Goal: Task Accomplishment & Management: Complete application form

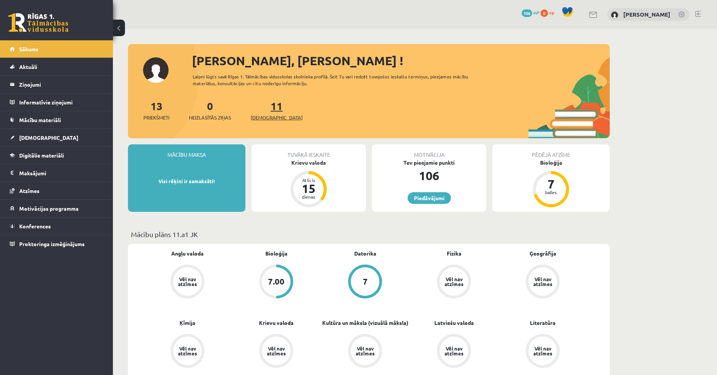
click at [264, 115] on span "[DEMOGRAPHIC_DATA]" at bounding box center [277, 118] width 52 height 8
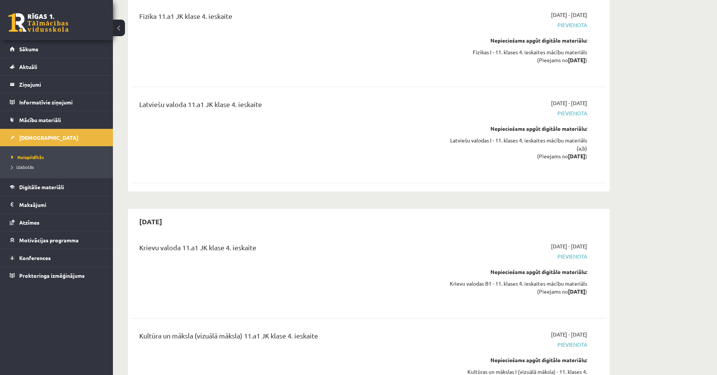
scroll to position [5939, 0]
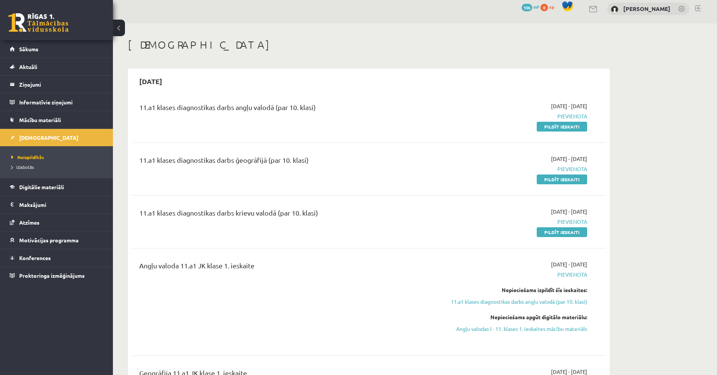
scroll to position [0, 0]
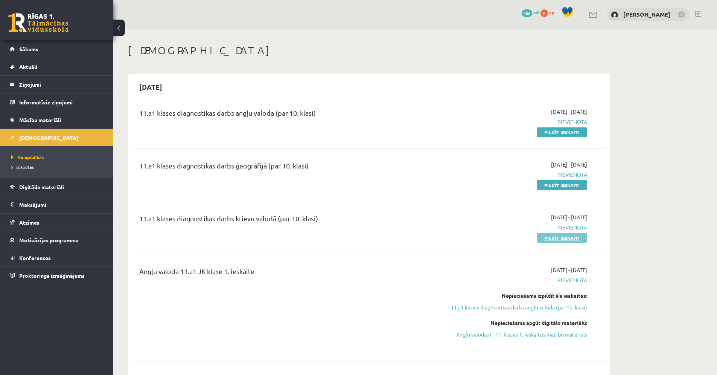
click at [567, 239] on link "Pildīt ieskaiti" at bounding box center [562, 238] width 50 height 10
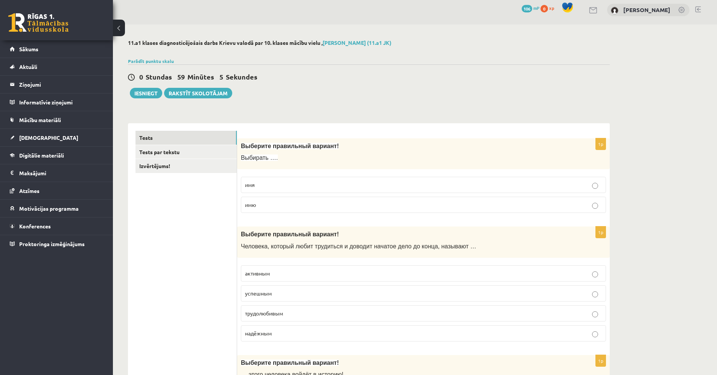
scroll to position [5, 0]
click at [261, 180] on p "имя" at bounding box center [423, 184] width 357 height 8
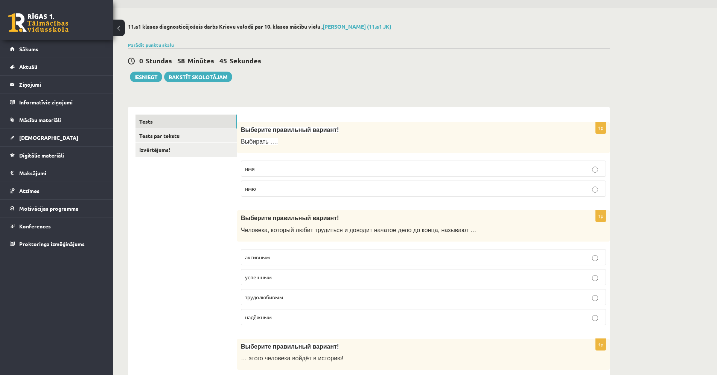
scroll to position [22, 0]
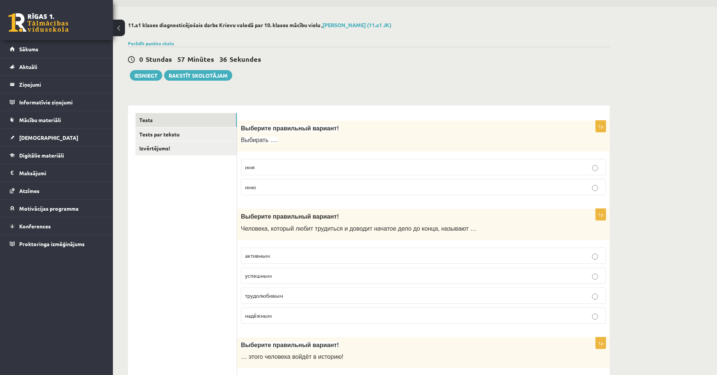
click at [320, 299] on p "трудолюбивым" at bounding box center [423, 295] width 357 height 8
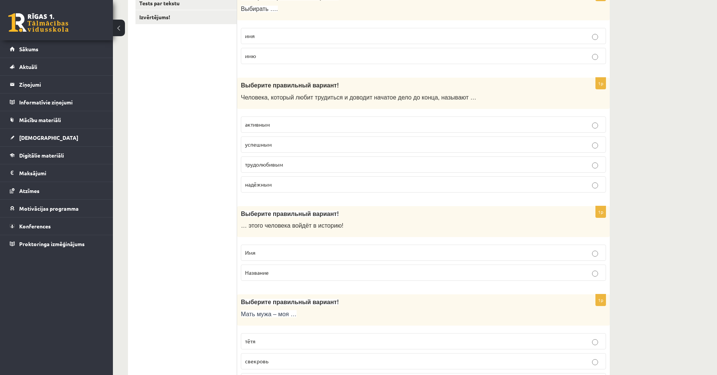
scroll to position [154, 0]
click at [270, 273] on p "Название" at bounding box center [423, 272] width 357 height 8
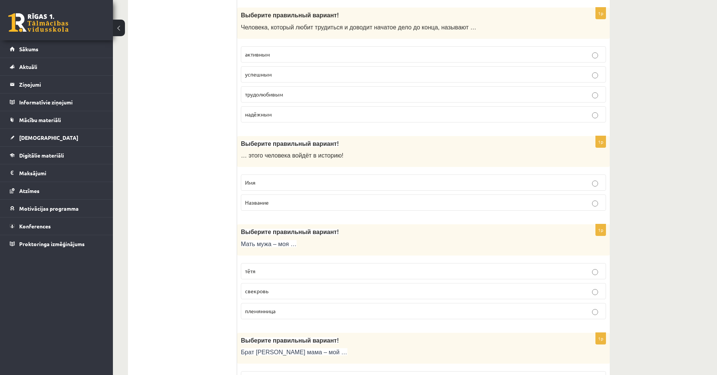
scroll to position [224, 0]
click at [287, 295] on label "свекровь" at bounding box center [423, 290] width 365 height 16
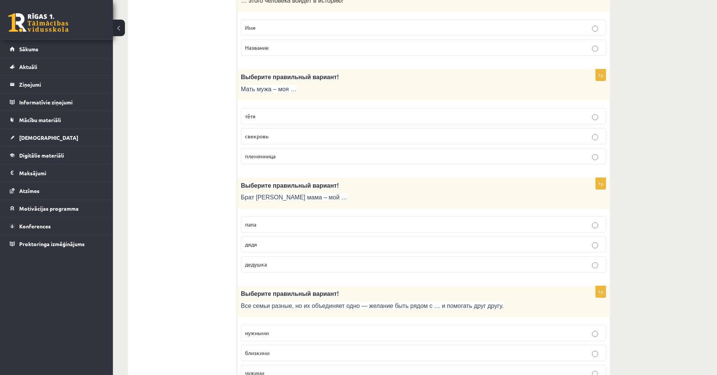
scroll to position [377, 0]
click at [290, 241] on label "дядя" at bounding box center [423, 246] width 365 height 16
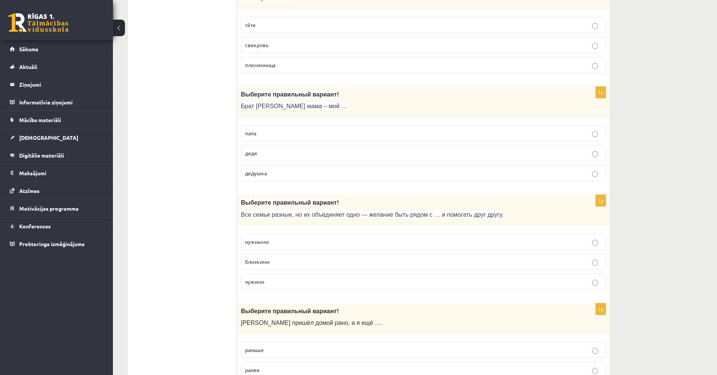
scroll to position [472, 0]
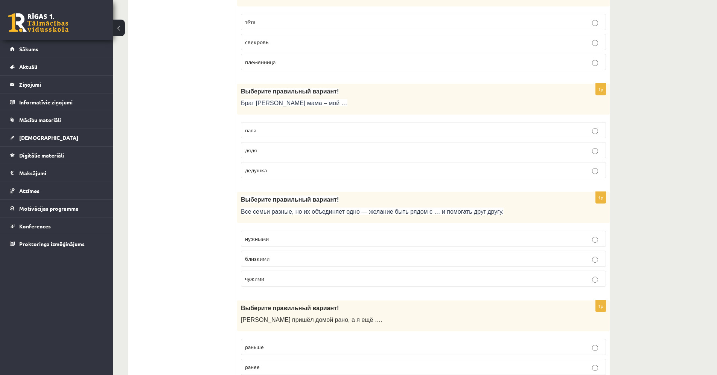
click at [313, 257] on p "близкими" at bounding box center [423, 259] width 357 height 8
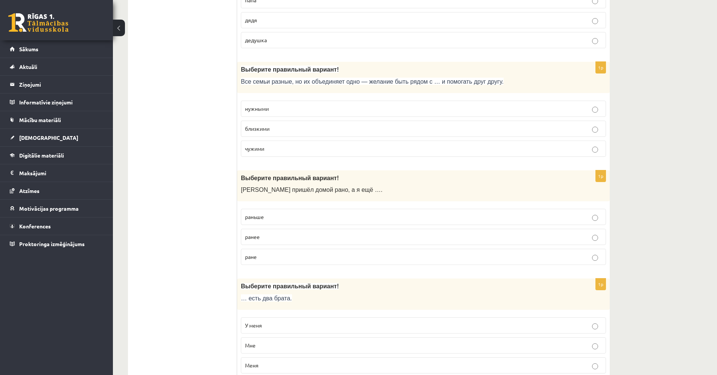
scroll to position [604, 0]
click at [291, 212] on p "раньше" at bounding box center [423, 215] width 357 height 8
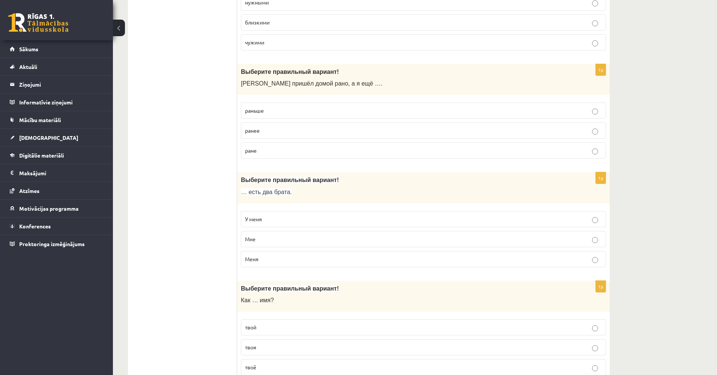
scroll to position [710, 0]
click at [292, 215] on p "У меня" at bounding box center [423, 217] width 357 height 8
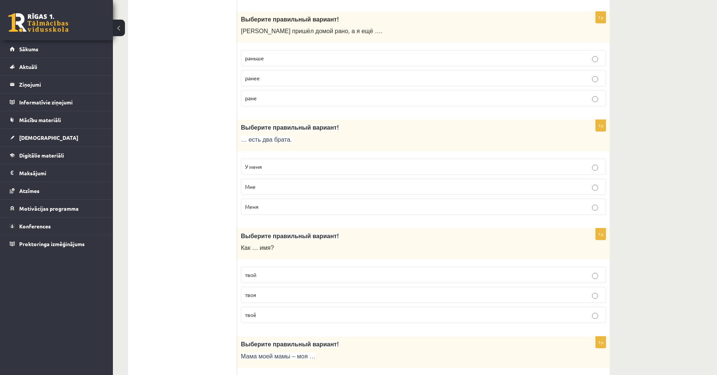
scroll to position [762, 0]
click at [262, 287] on label "твоя" at bounding box center [423, 293] width 365 height 16
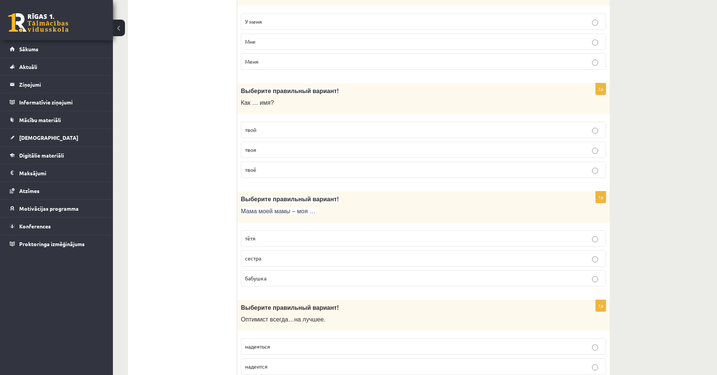
scroll to position [906, 0]
click at [287, 282] on p "бабушка" at bounding box center [423, 278] width 357 height 8
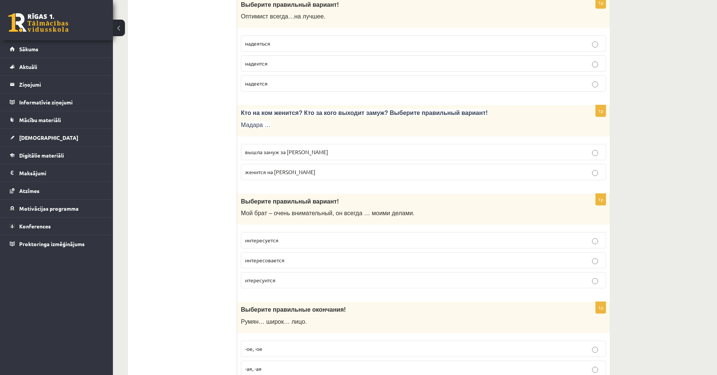
scroll to position [1210, 0]
click at [277, 82] on p "надеется" at bounding box center [423, 82] width 357 height 8
click at [329, 145] on label "вышла замуж за Марка" at bounding box center [423, 150] width 365 height 16
click at [300, 237] on p "интересуется" at bounding box center [423, 239] width 357 height 8
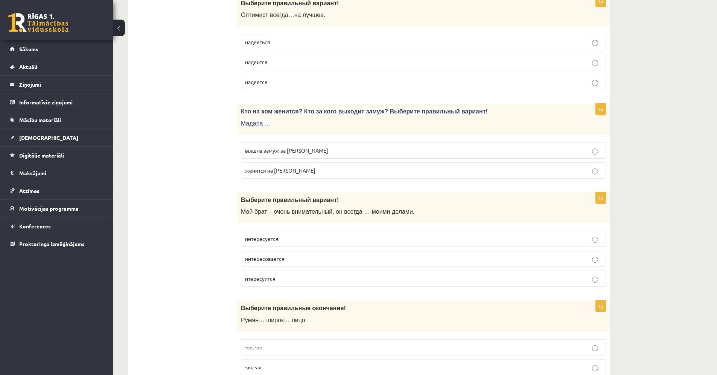
click at [300, 237] on p "интересуется" at bounding box center [423, 239] width 357 height 8
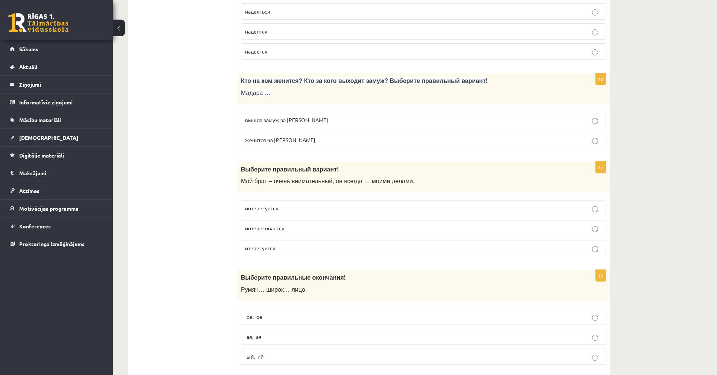
scroll to position [1326, 0]
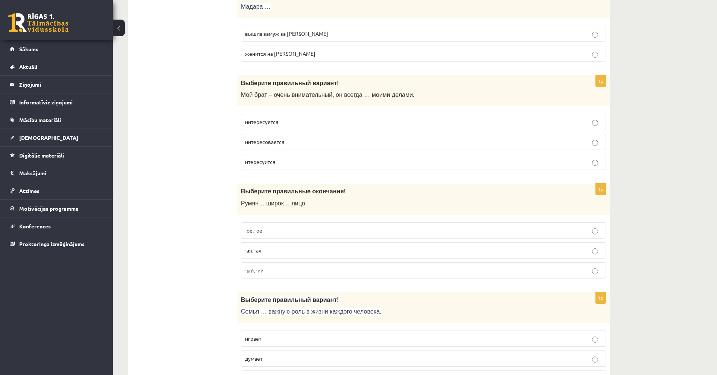
click at [295, 236] on label "-ое, -ое" at bounding box center [423, 230] width 365 height 16
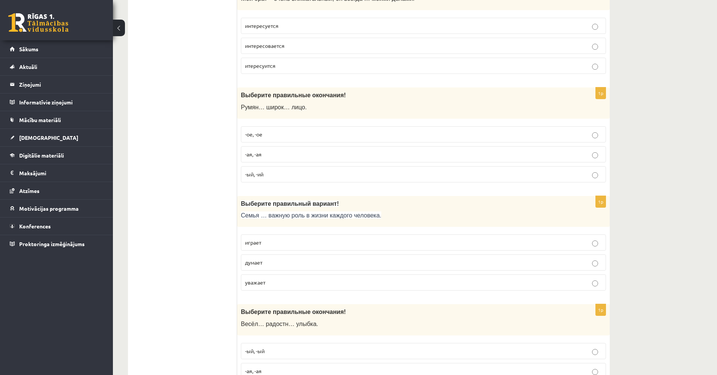
scroll to position [1423, 0]
click at [251, 279] on span "уважает" at bounding box center [255, 281] width 20 height 7
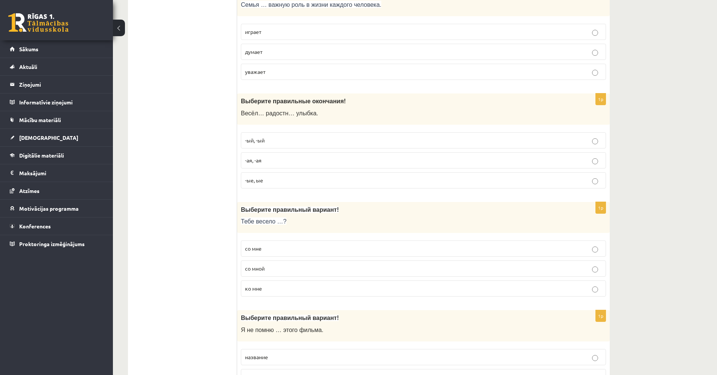
scroll to position [1632, 0]
click at [257, 165] on p "-ая, -ая" at bounding box center [423, 161] width 357 height 8
click at [244, 249] on label "со мне" at bounding box center [423, 249] width 365 height 16
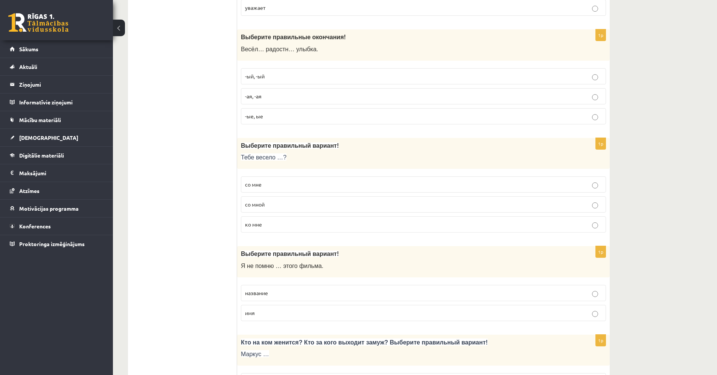
scroll to position [1695, 0]
click at [302, 295] on p "название" at bounding box center [423, 294] width 357 height 8
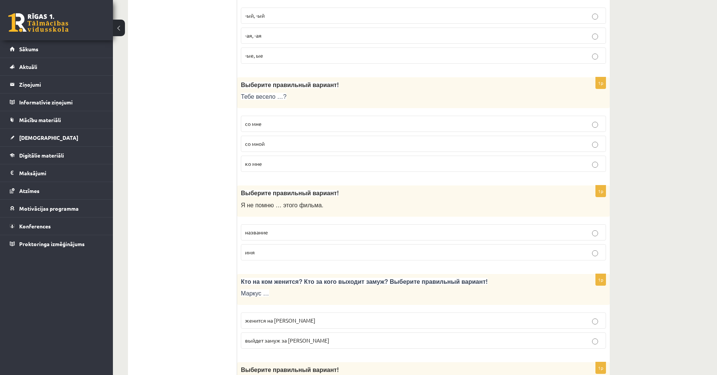
scroll to position [1769, 0]
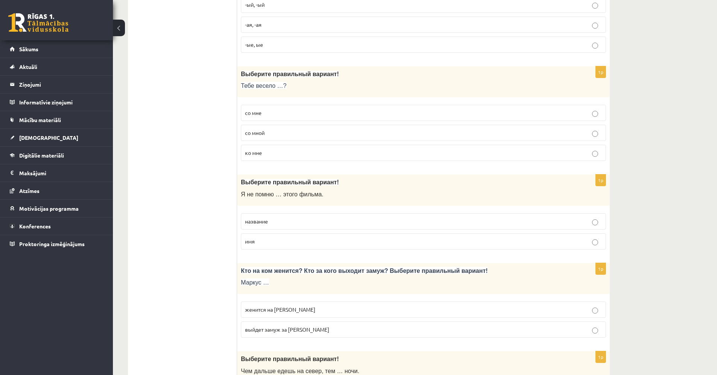
click at [289, 328] on span "выйдет замуж за Агнию" at bounding box center [287, 329] width 84 height 7
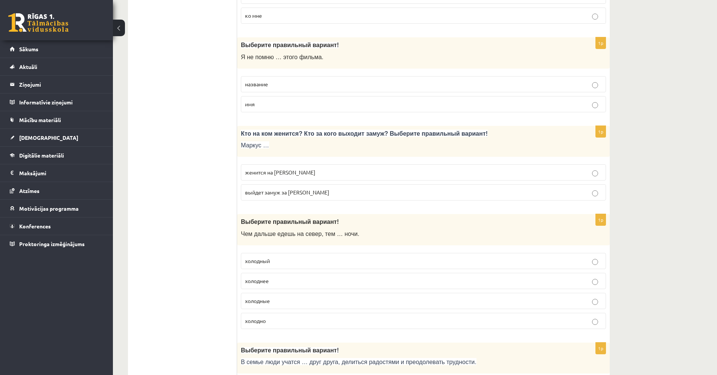
scroll to position [1915, 0]
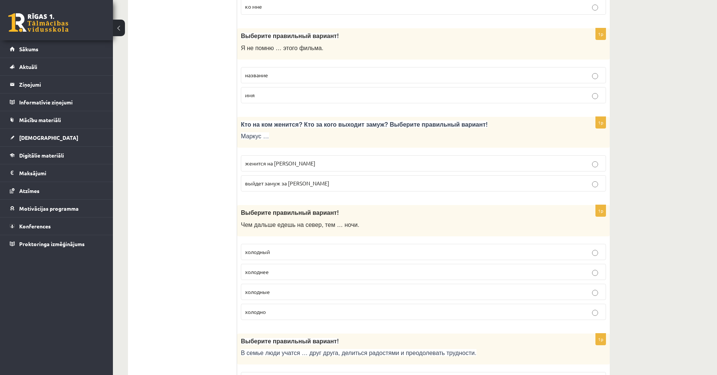
click at [244, 288] on label "холодные" at bounding box center [423, 292] width 365 height 16
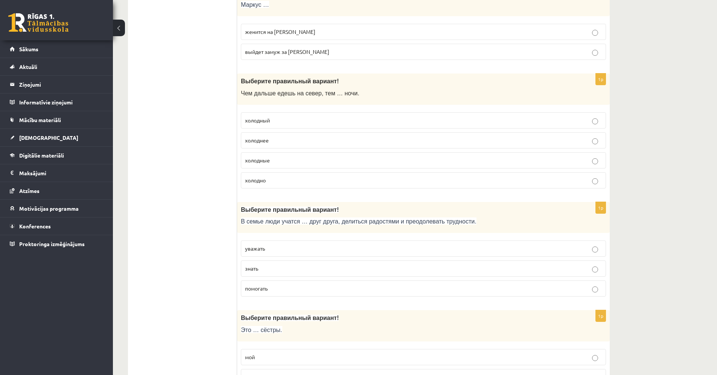
scroll to position [2046, 0]
click at [262, 294] on label "помогать" at bounding box center [423, 289] width 365 height 16
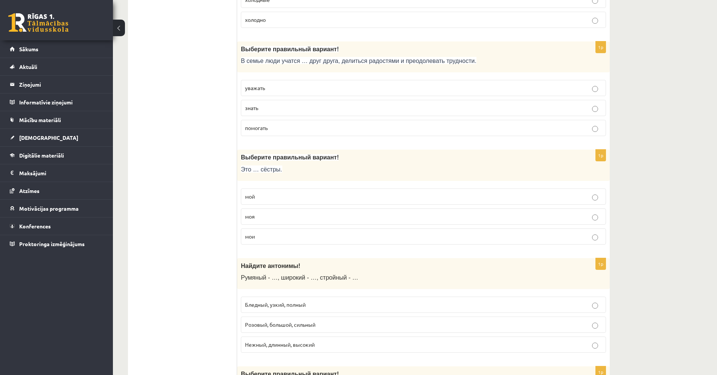
scroll to position [2205, 0]
click at [262, 239] on p "мои" at bounding box center [423, 237] width 357 height 8
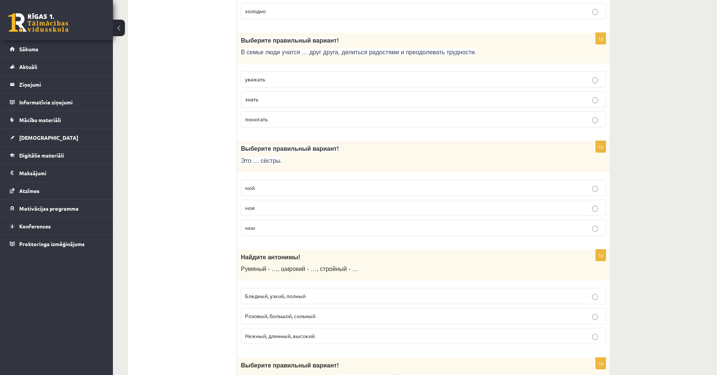
click at [347, 297] on p "Бледный, узкий, полный" at bounding box center [423, 296] width 357 height 8
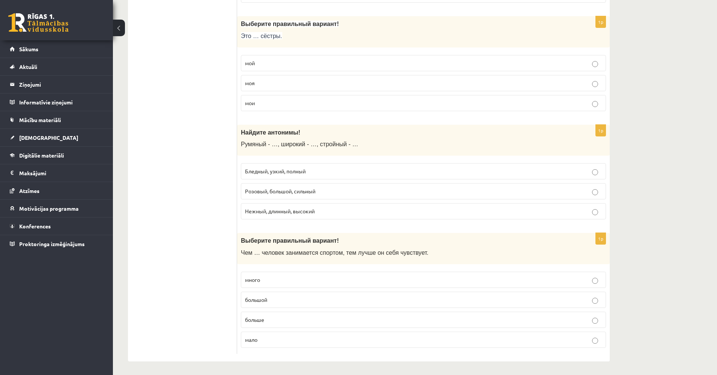
scroll to position [2342, 0]
click at [271, 317] on p "больше" at bounding box center [423, 318] width 357 height 8
click at [301, 303] on label "большой" at bounding box center [423, 298] width 365 height 16
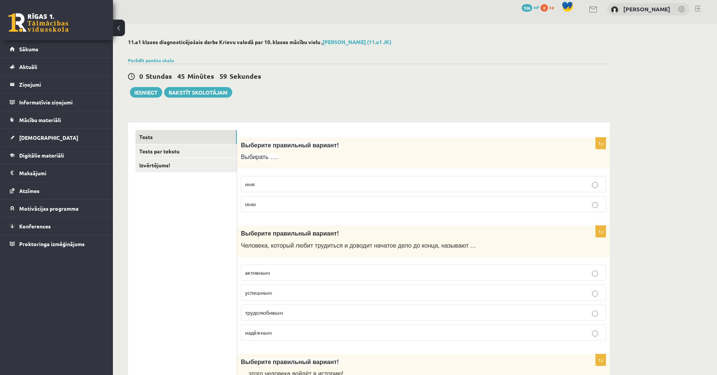
scroll to position [0, 0]
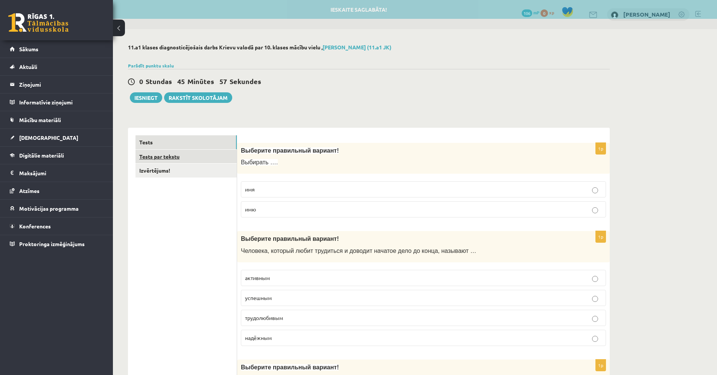
click at [178, 160] on link "Tests par tekstu" at bounding box center [186, 156] width 101 height 14
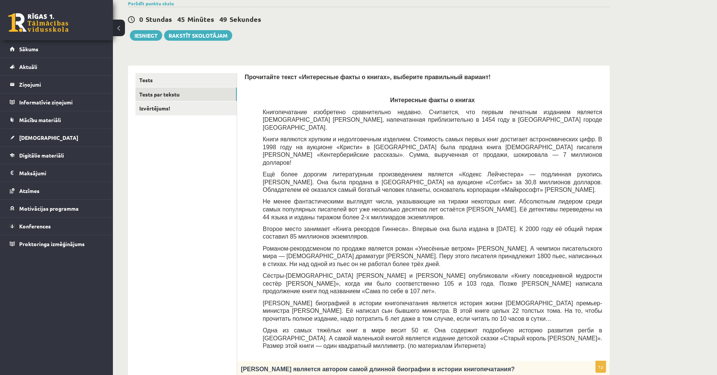
scroll to position [61, 0]
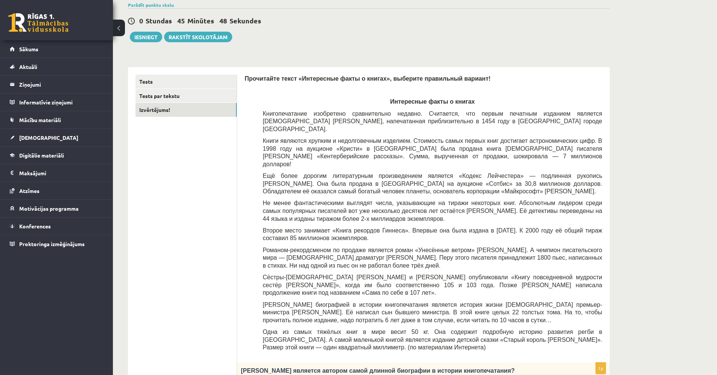
click at [150, 106] on link "Izvērtējums!" at bounding box center [186, 110] width 101 height 14
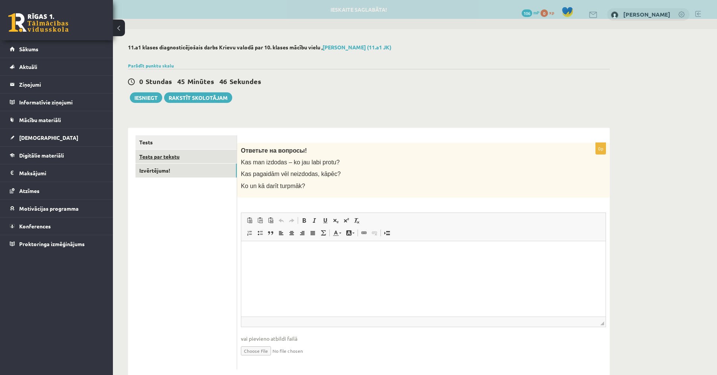
scroll to position [0, 0]
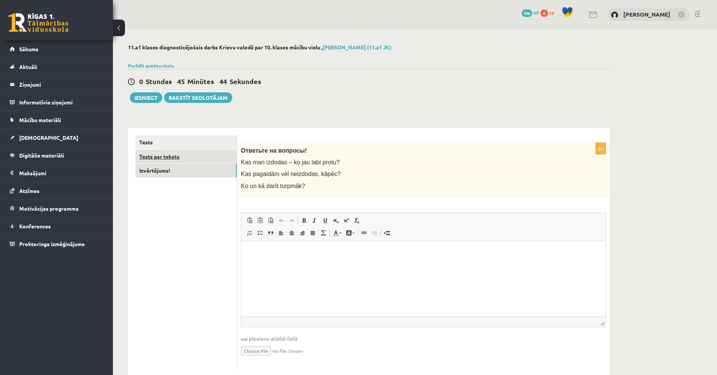
click at [162, 155] on link "Tests par tekstu" at bounding box center [186, 156] width 101 height 14
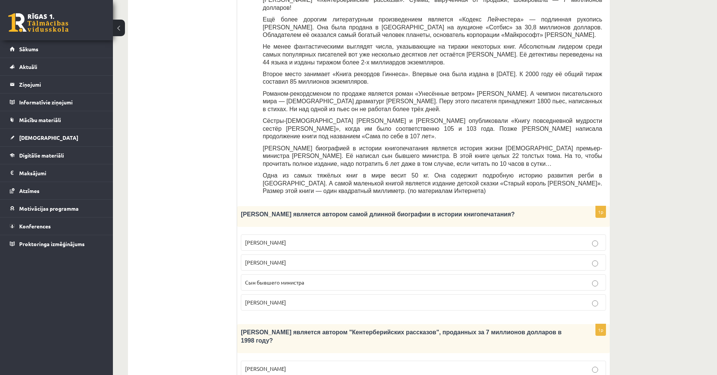
scroll to position [215, 0]
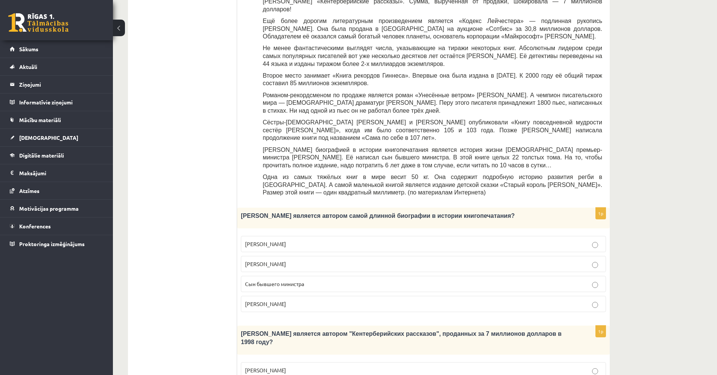
click at [553, 240] on p "Билл Гейтс" at bounding box center [423, 244] width 357 height 8
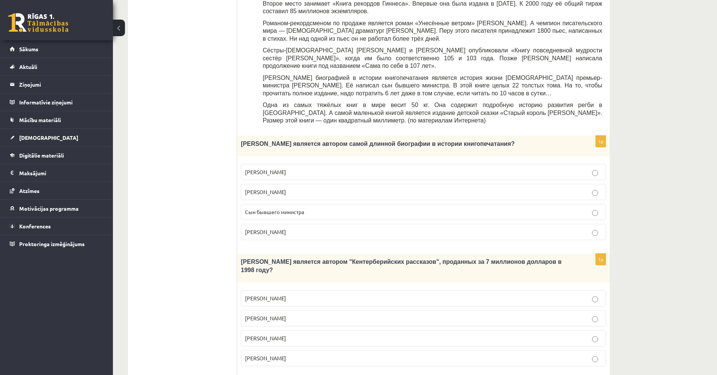
scroll to position [291, 0]
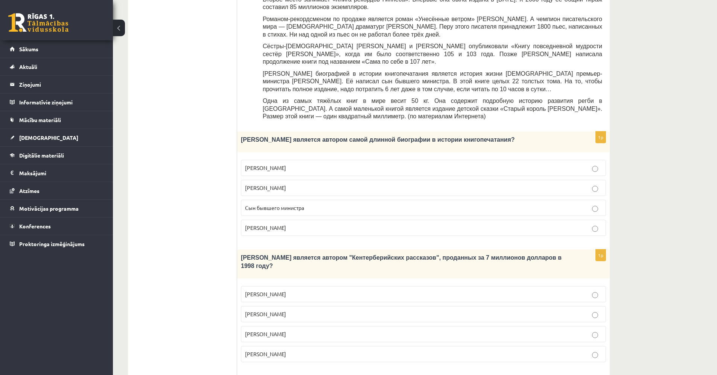
click at [462, 330] on p "Джефри Чосер" at bounding box center [423, 334] width 357 height 8
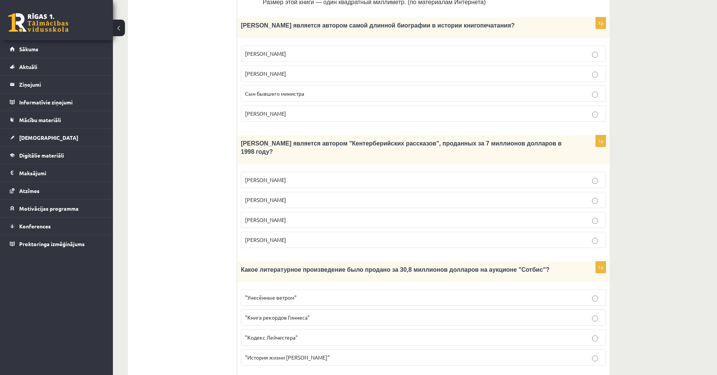
scroll to position [404, 0]
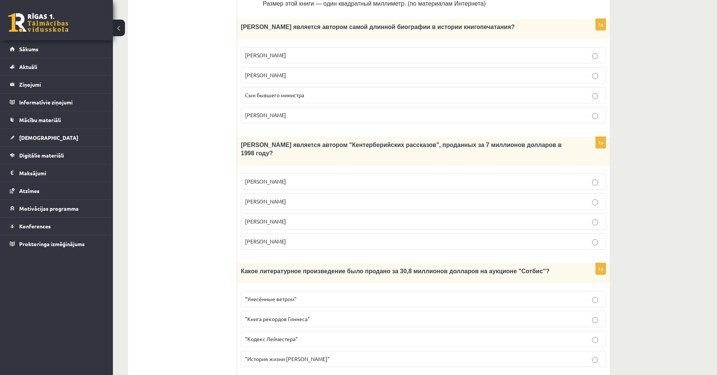
click at [518, 335] on p ""Кодекс Лейчестера"" at bounding box center [423, 339] width 357 height 8
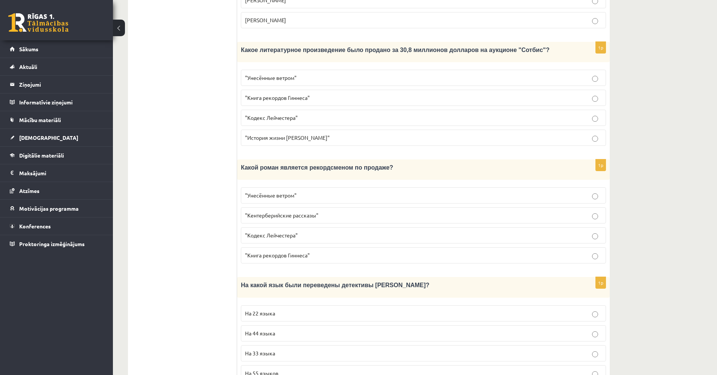
scroll to position [630, 0]
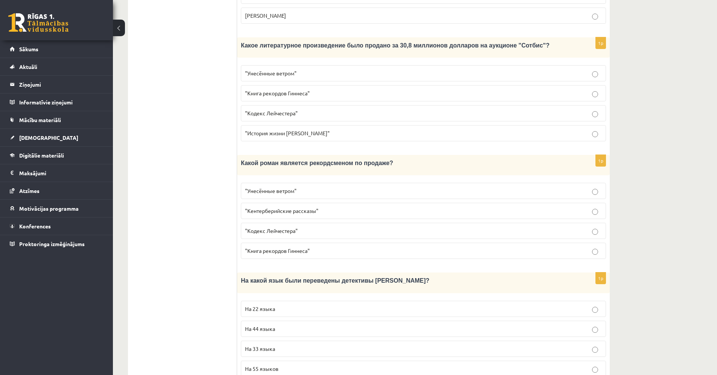
click at [309, 187] on p ""Унесённые ветром"" at bounding box center [423, 191] width 357 height 8
click at [312, 300] on label "На 22 языка" at bounding box center [423, 308] width 365 height 16
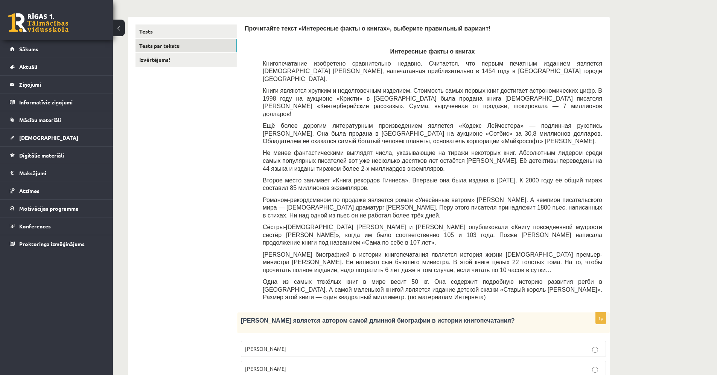
scroll to position [0, 0]
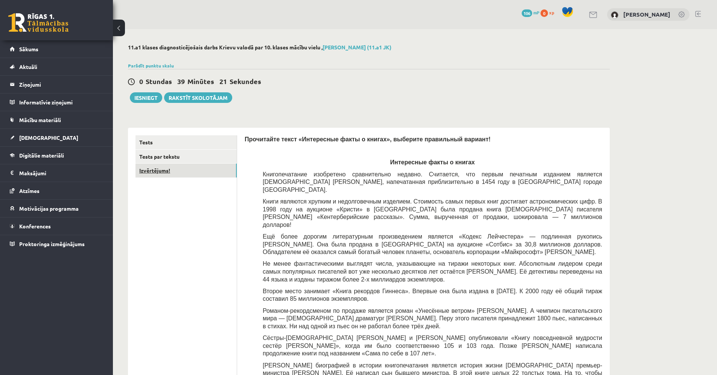
click at [213, 168] on link "Izvērtējums!" at bounding box center [186, 170] width 101 height 14
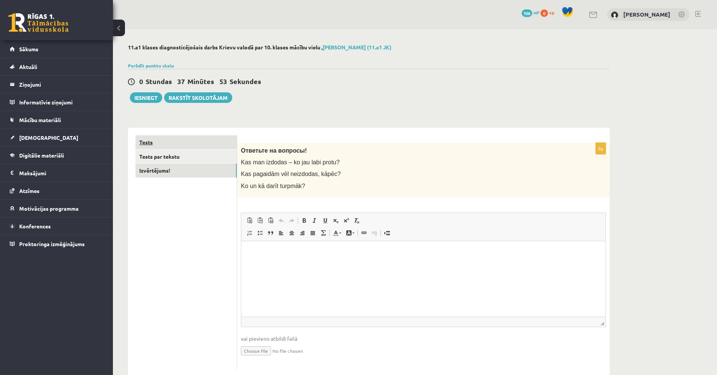
click at [192, 147] on link "Tests" at bounding box center [186, 142] width 101 height 14
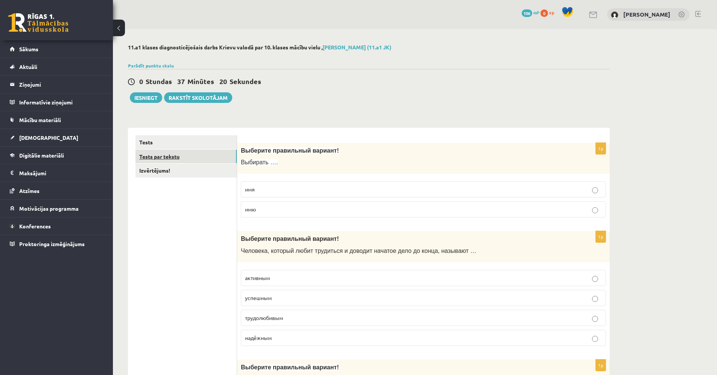
click at [160, 156] on link "Tests par tekstu" at bounding box center [186, 156] width 101 height 14
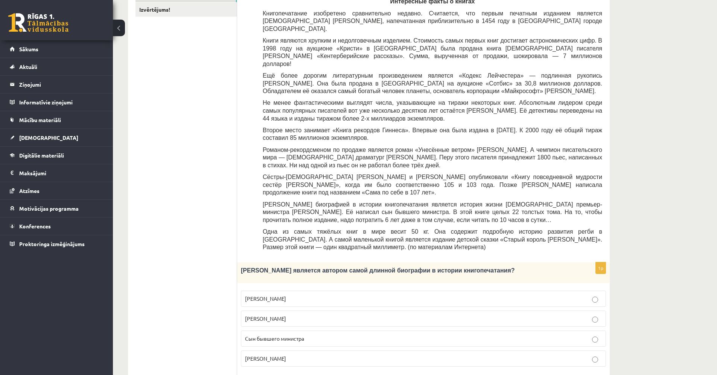
scroll to position [130, 0]
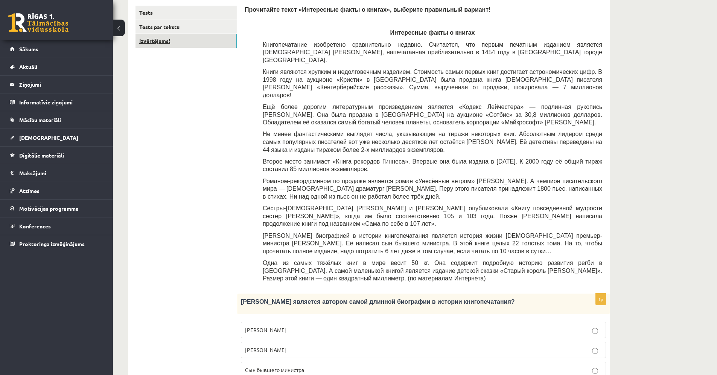
click at [168, 40] on link "Izvērtējums!" at bounding box center [186, 41] width 101 height 14
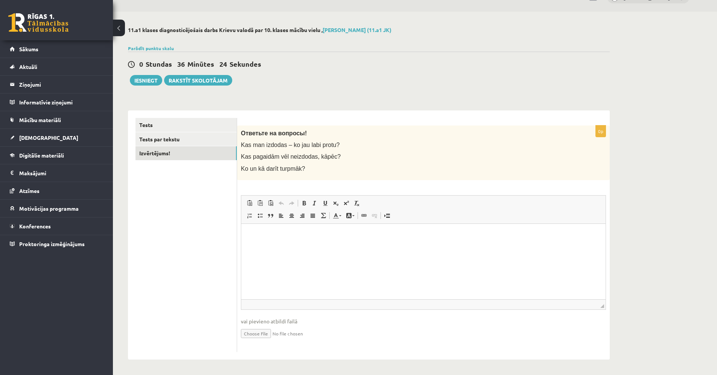
scroll to position [16, 0]
click at [313, 247] on html at bounding box center [423, 235] width 364 height 23
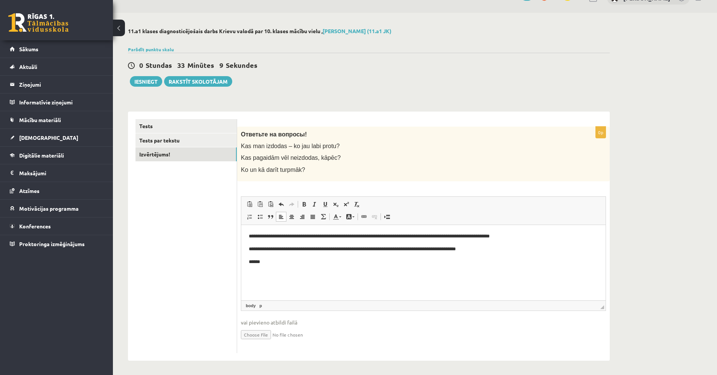
click at [254, 259] on p "******" at bounding box center [423, 262] width 349 height 8
click at [253, 259] on p "******" at bounding box center [423, 262] width 349 height 8
drag, startPoint x: 262, startPoint y: 261, endPoint x: 251, endPoint y: 262, distance: 11.0
click at [251, 262] on p "******" at bounding box center [423, 262] width 349 height 8
drag, startPoint x: 271, startPoint y: 262, endPoint x: 249, endPoint y: 264, distance: 21.9
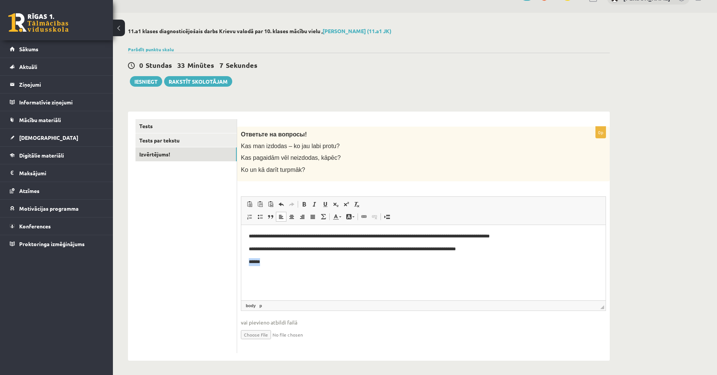
click at [249, 264] on p "******" at bounding box center [423, 262] width 349 height 8
click at [139, 87] on button "Iesniegt" at bounding box center [146, 81] width 32 height 11
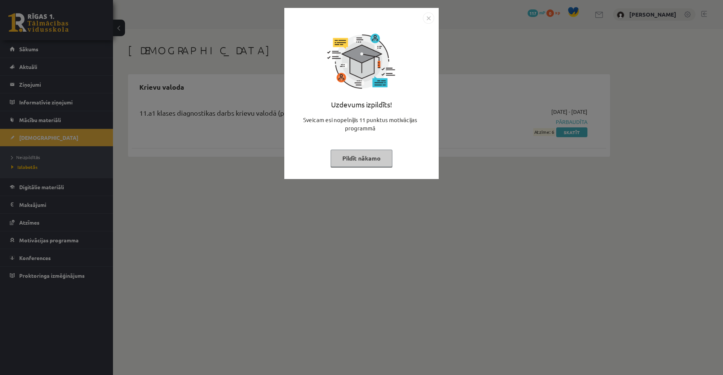
click at [378, 160] on button "Pildīt nākamo" at bounding box center [362, 157] width 62 height 17
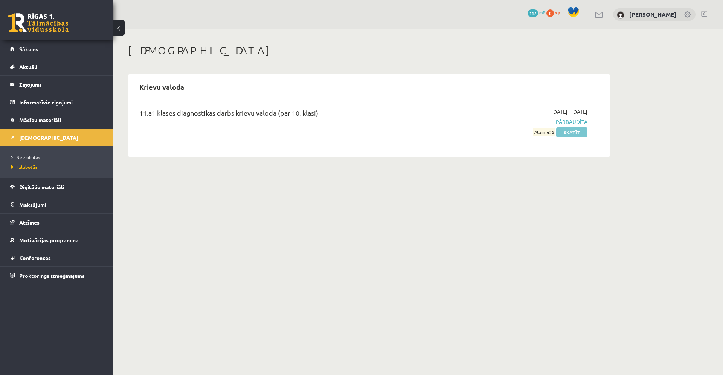
click at [579, 134] on link "Skatīt" at bounding box center [571, 132] width 31 height 10
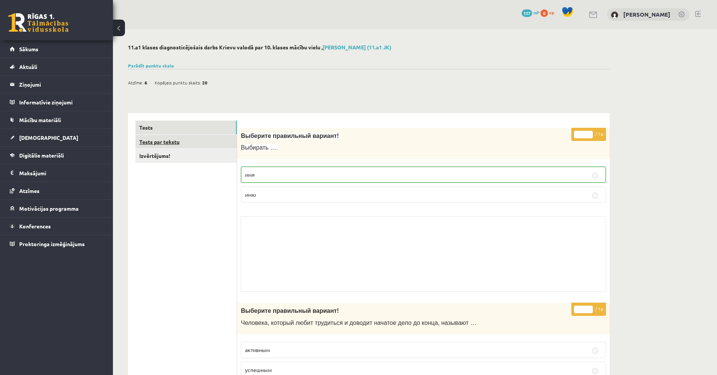
click at [186, 142] on link "Tests par tekstu" at bounding box center [186, 142] width 101 height 14
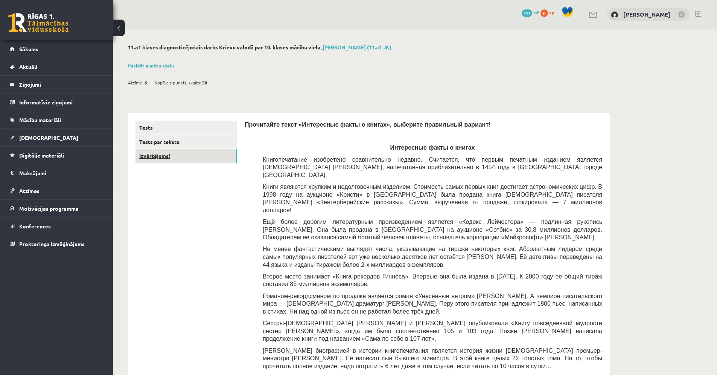
click at [158, 158] on link "Izvērtējums!" at bounding box center [186, 156] width 101 height 14
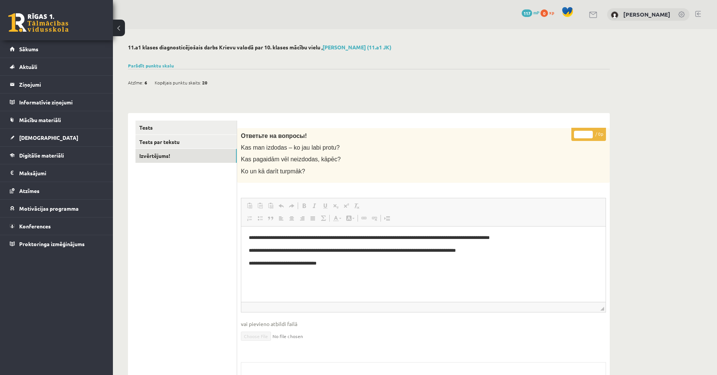
click at [122, 28] on button at bounding box center [119, 28] width 12 height 17
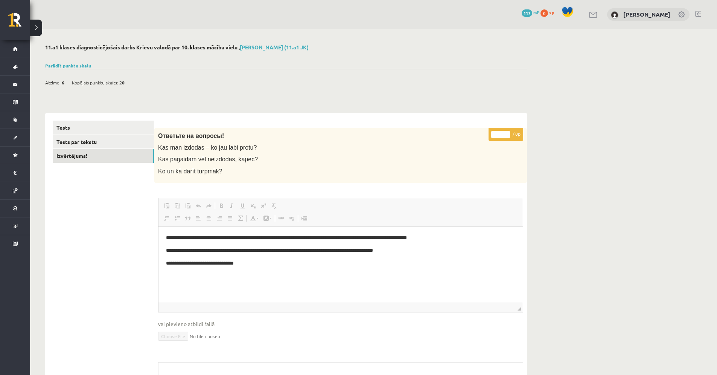
click at [37, 32] on button at bounding box center [36, 28] width 12 height 17
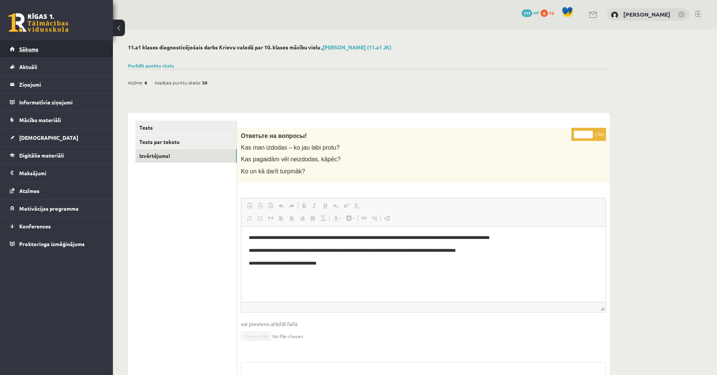
click at [34, 47] on span "Sākums" at bounding box center [28, 49] width 19 height 7
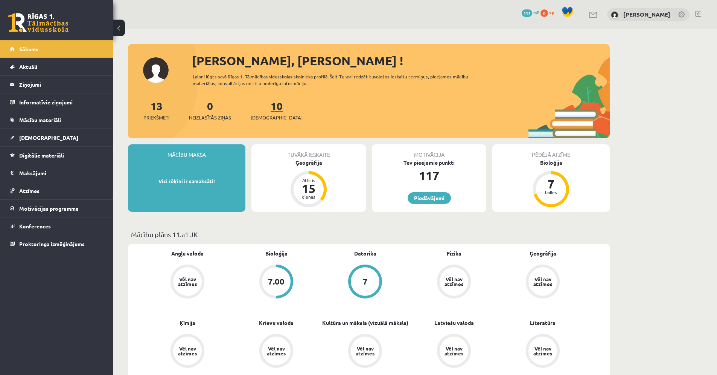
click at [262, 118] on span "[DEMOGRAPHIC_DATA]" at bounding box center [277, 118] width 52 height 8
